Goal: Obtain resource: Download file/media

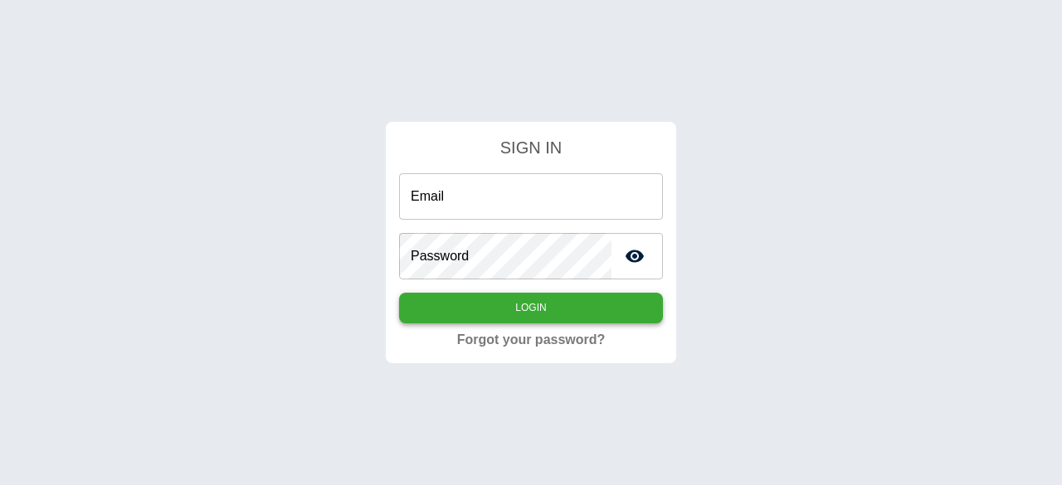
type input "**********"
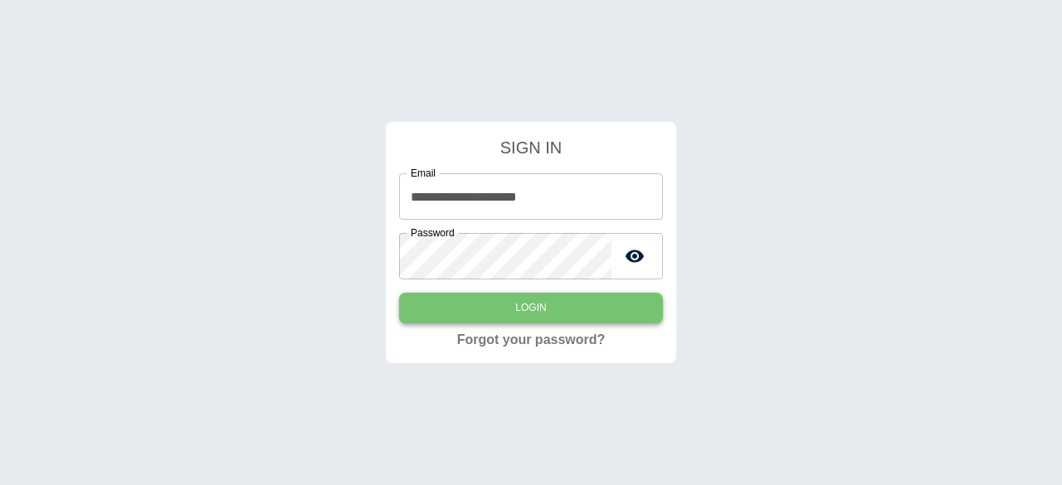
click at [529, 311] on button "Login" at bounding box center [531, 308] width 264 height 31
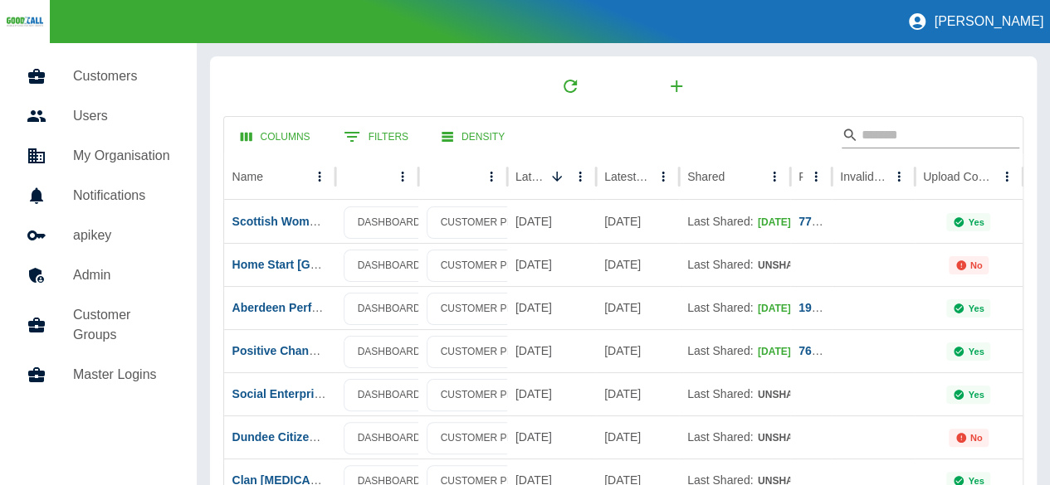
click at [923, 132] on input "Search" at bounding box center [927, 135] width 133 height 27
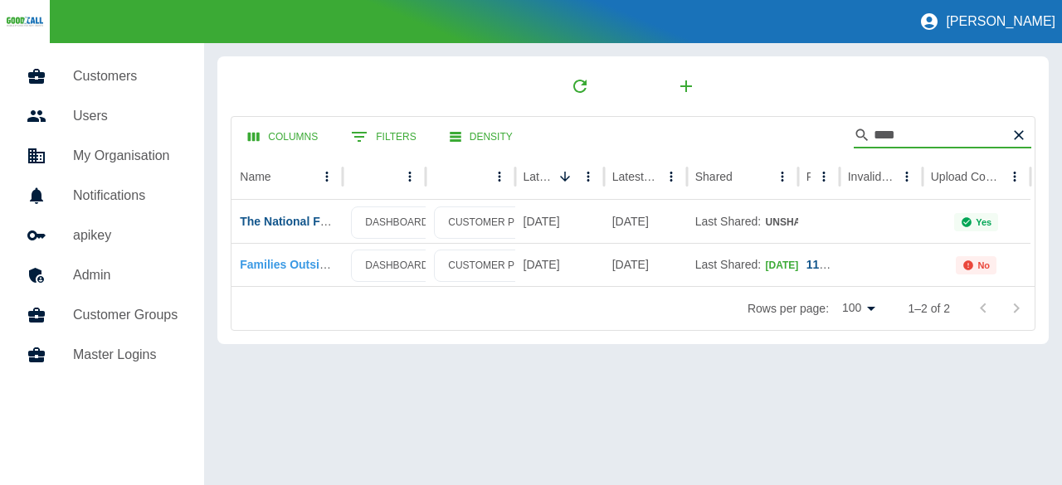
type input "****"
click at [304, 271] on link "Families Outside Support" at bounding box center [310, 264] width 141 height 13
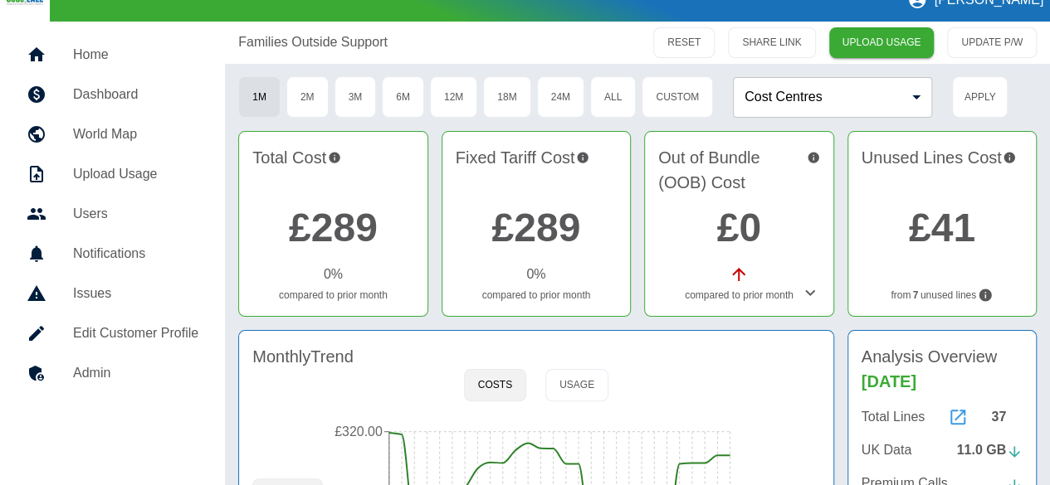
scroll to position [83, 0]
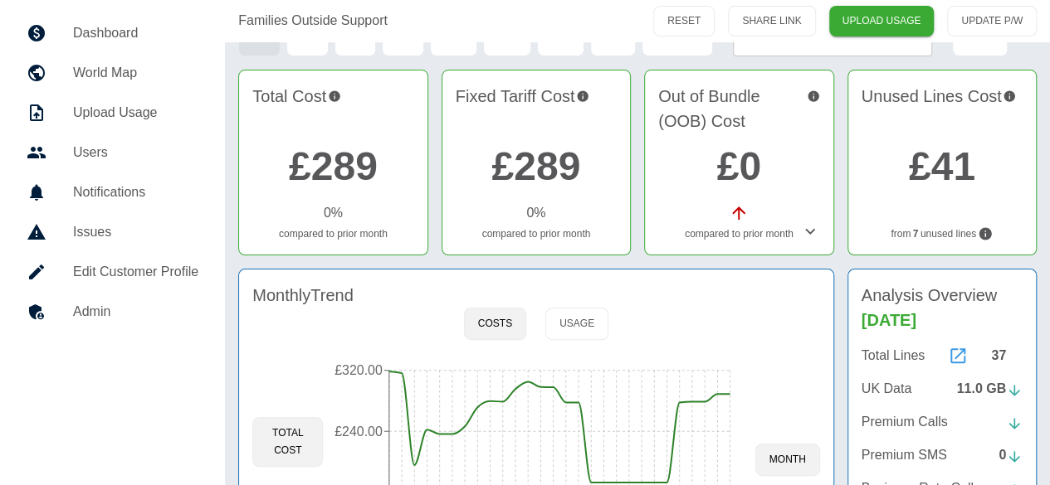
click at [966, 350] on icon at bounding box center [958, 356] width 20 height 20
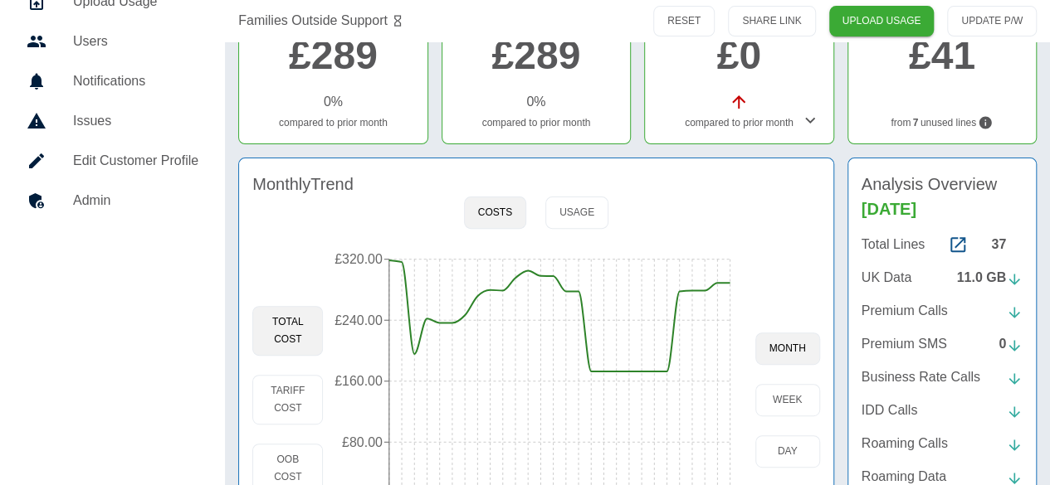
scroll to position [332, 0]
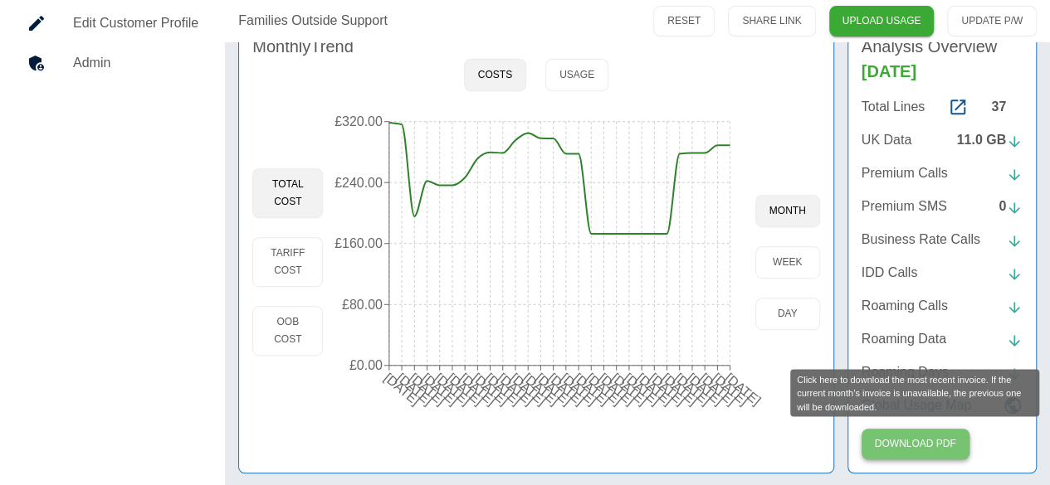
click at [934, 446] on button "Download PDF" at bounding box center [915, 444] width 108 height 31
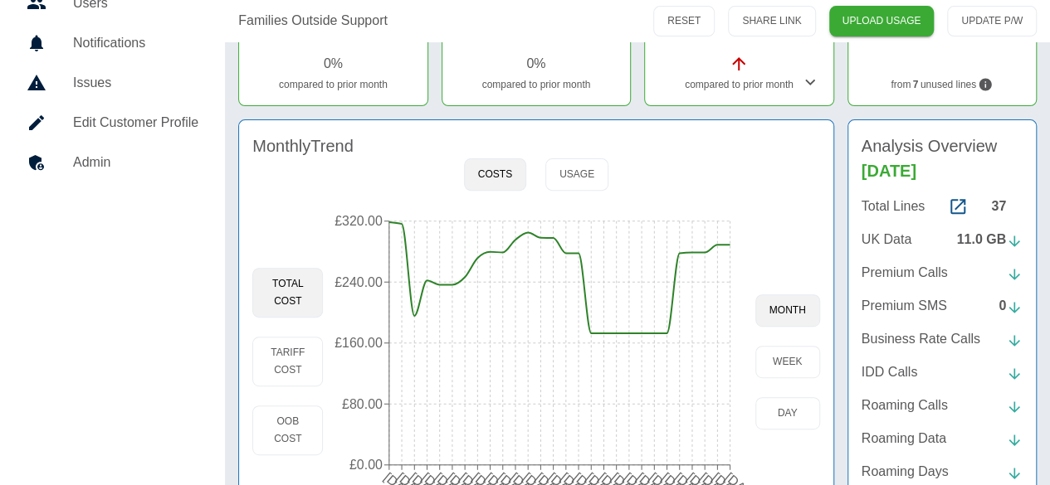
scroll to position [0, 0]
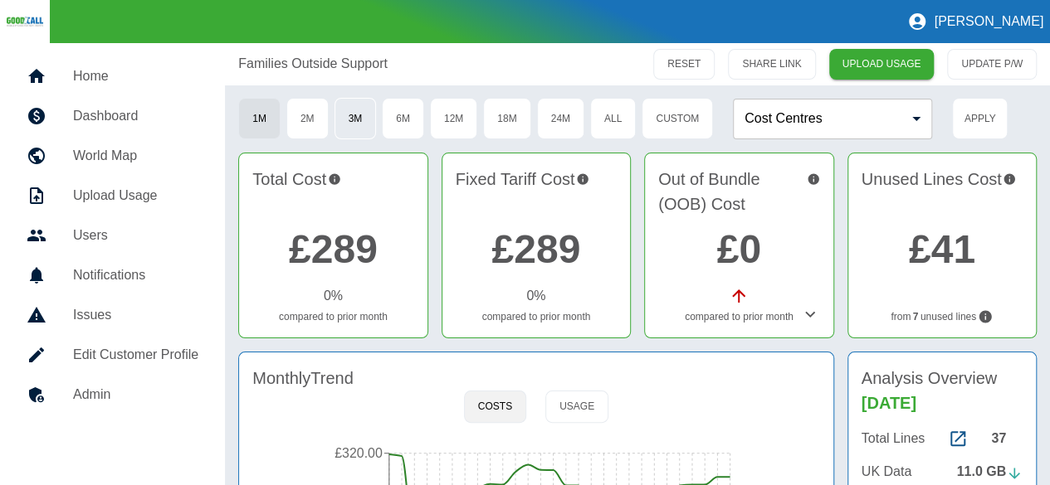
click at [360, 117] on button "3M" at bounding box center [355, 118] width 42 height 41
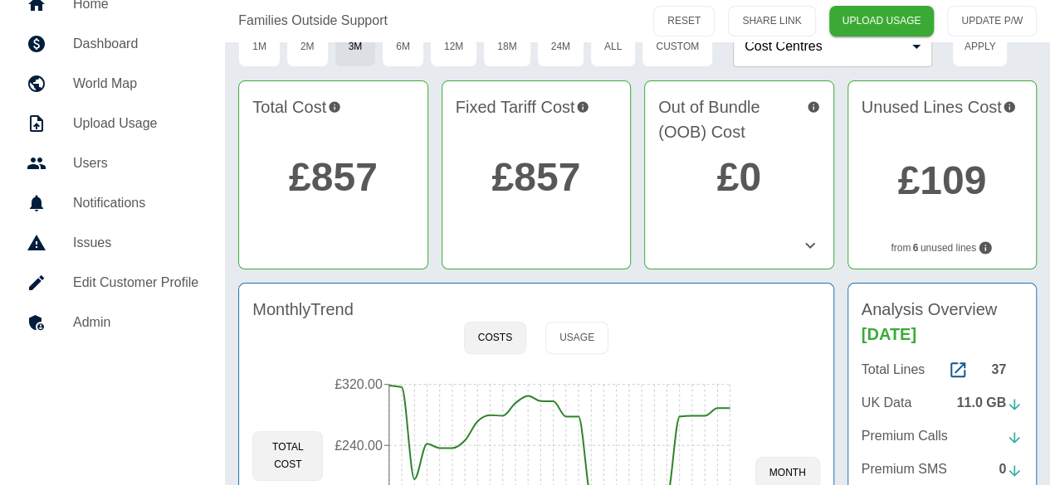
scroll to position [166, 0]
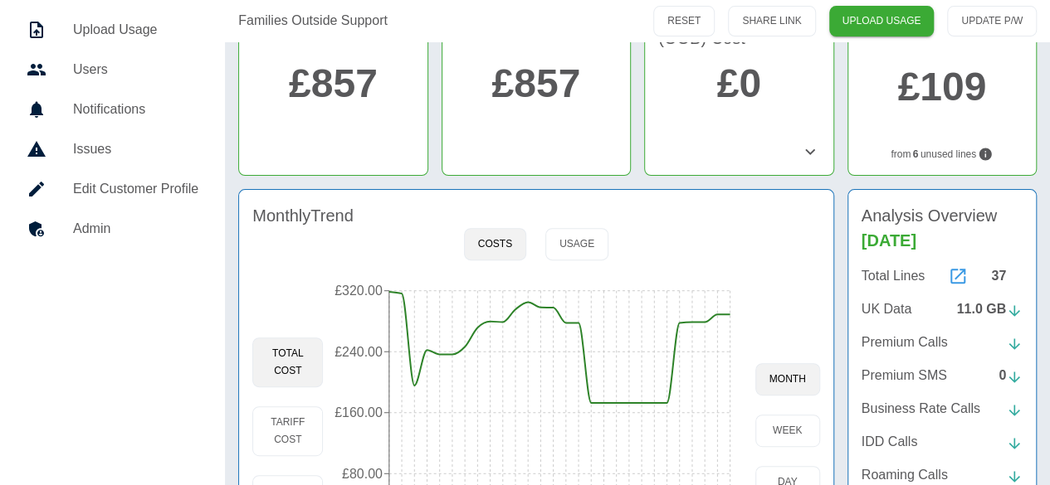
click at [961, 273] on icon at bounding box center [958, 276] width 20 height 20
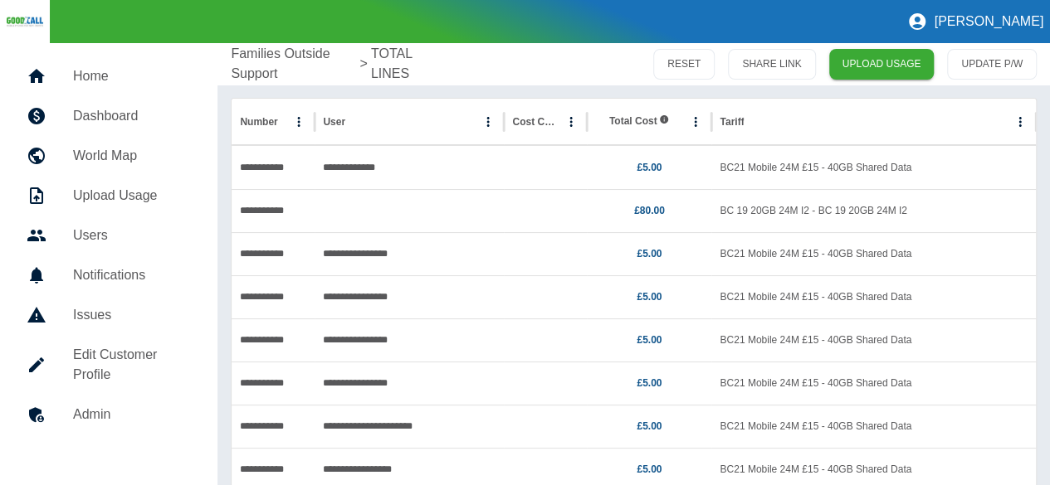
click at [110, 124] on h5 "Dashboard" at bounding box center [132, 116] width 118 height 20
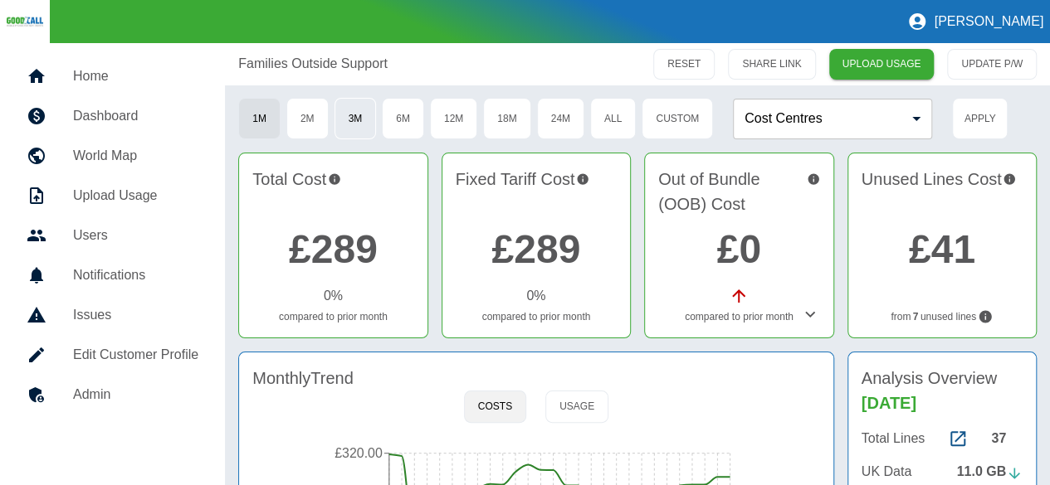
click at [370, 121] on button "3M" at bounding box center [355, 118] width 42 height 41
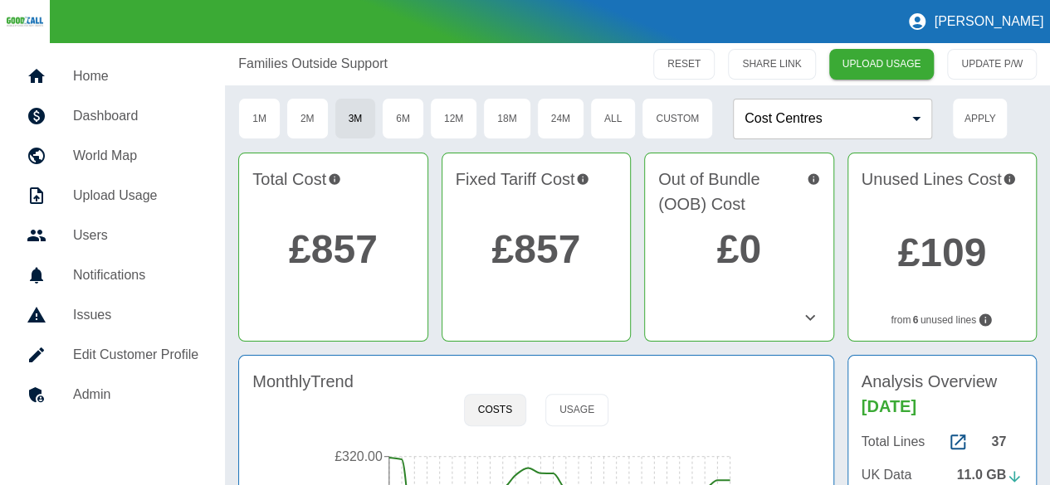
scroll to position [83, 0]
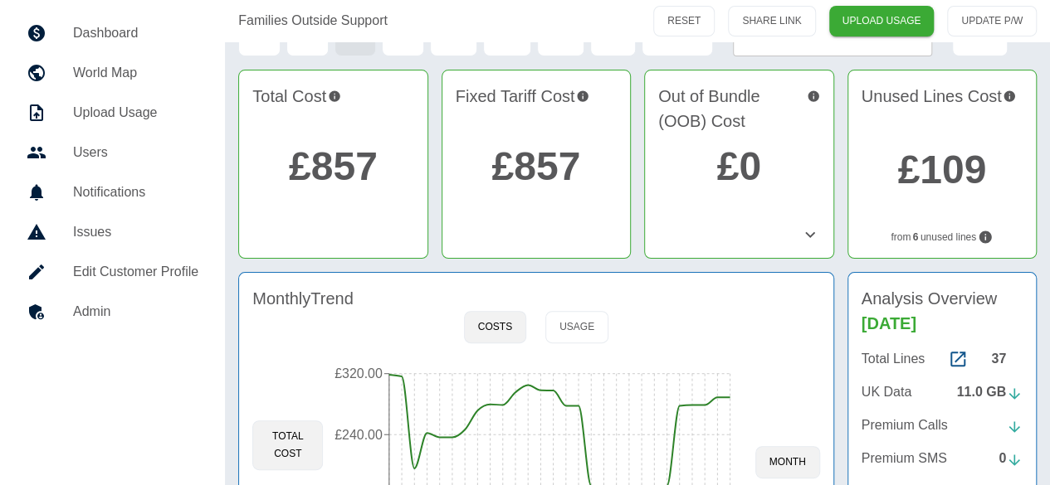
click at [326, 165] on link "£857" at bounding box center [333, 166] width 89 height 44
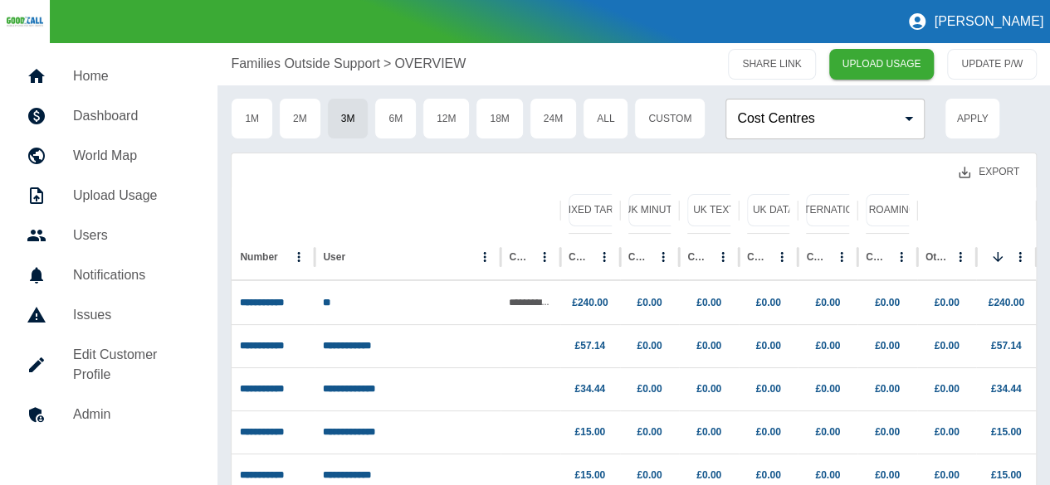
click at [997, 178] on button "Export" at bounding box center [988, 172] width 87 height 31
click at [974, 243] on li "Download as EXCEL" at bounding box center [957, 239] width 150 height 30
